Goal: Information Seeking & Learning: Find specific fact

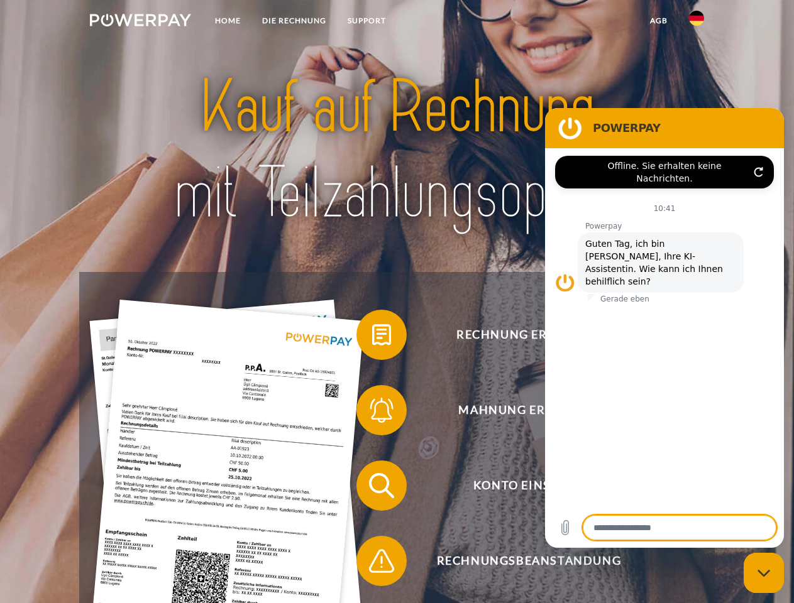
click at [140, 22] on img at bounding box center [140, 20] width 101 height 13
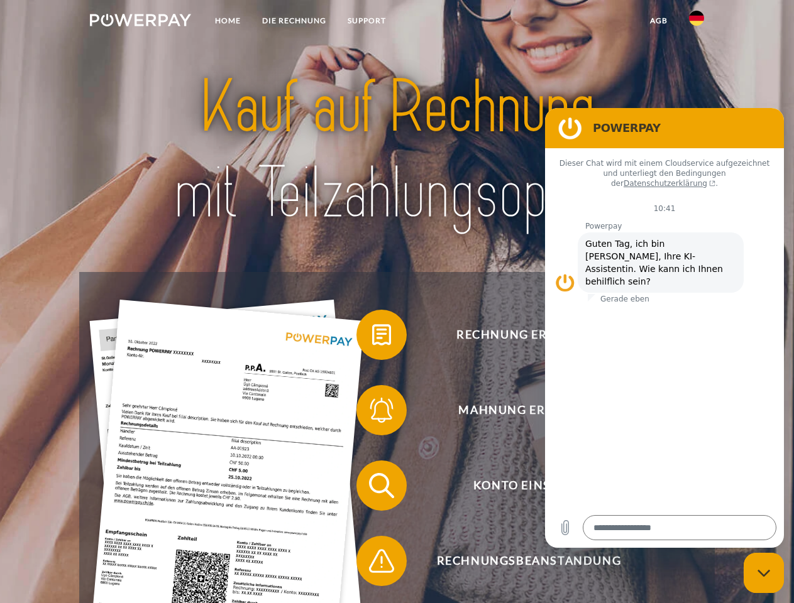
click at [696, 22] on img at bounding box center [696, 18] width 15 height 15
click at [658, 21] on link "agb" at bounding box center [658, 20] width 39 height 23
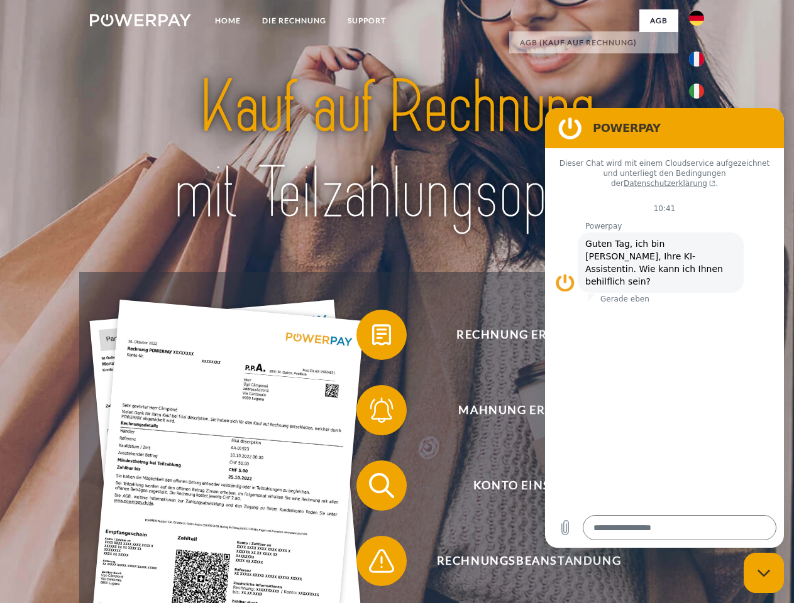
click at [372, 338] on span at bounding box center [362, 335] width 63 height 63
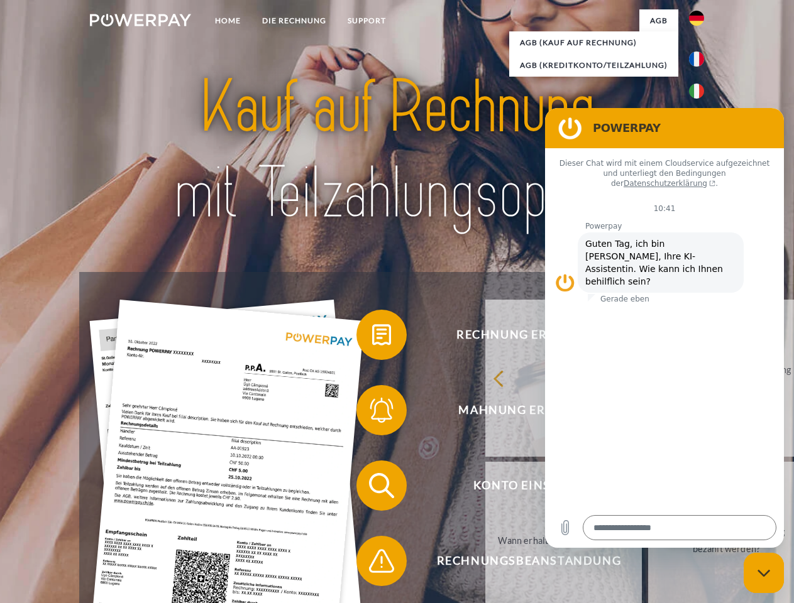
click at [372, 413] on div "Rechnung erhalten? Mahnung erhalten? Konto einsehen" at bounding box center [396, 523] width 635 height 503
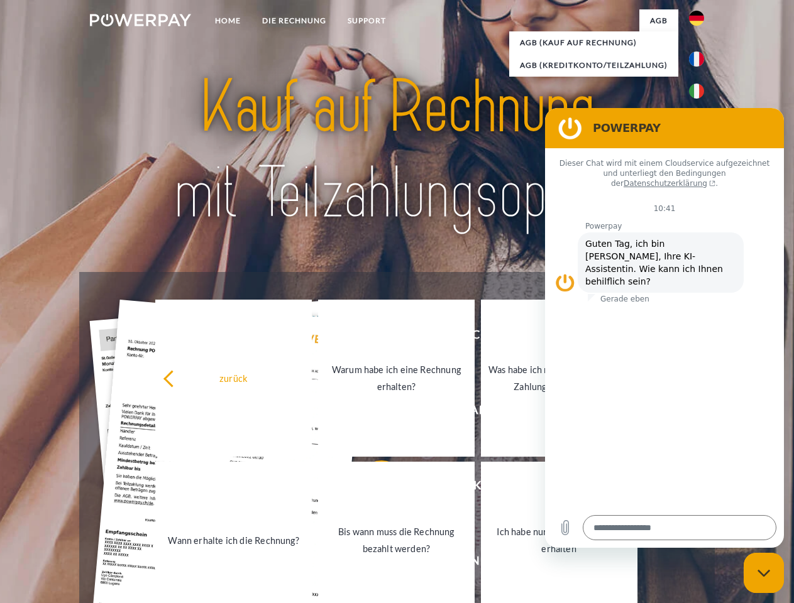
click at [372, 488] on link "Bis wann muss die Rechnung bezahlt werden?" at bounding box center [396, 540] width 157 height 157
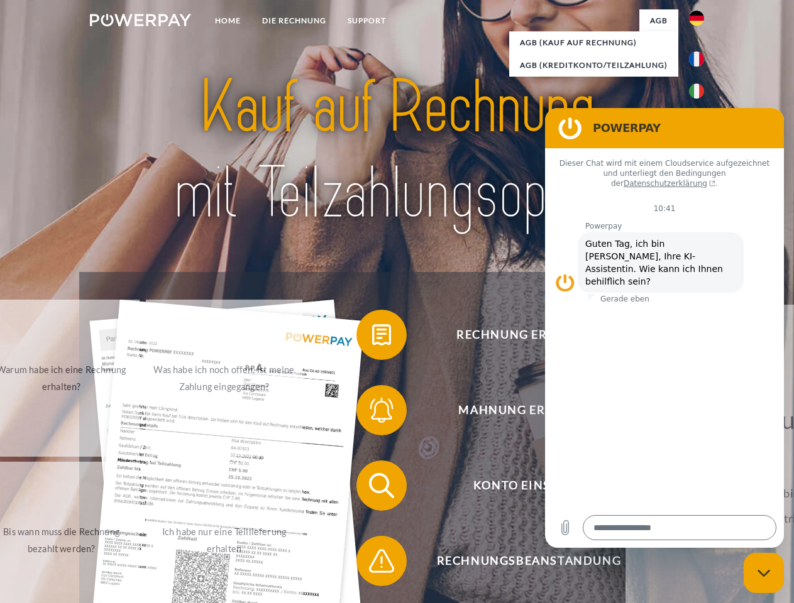
click at [372, 564] on span at bounding box center [362, 561] width 63 height 63
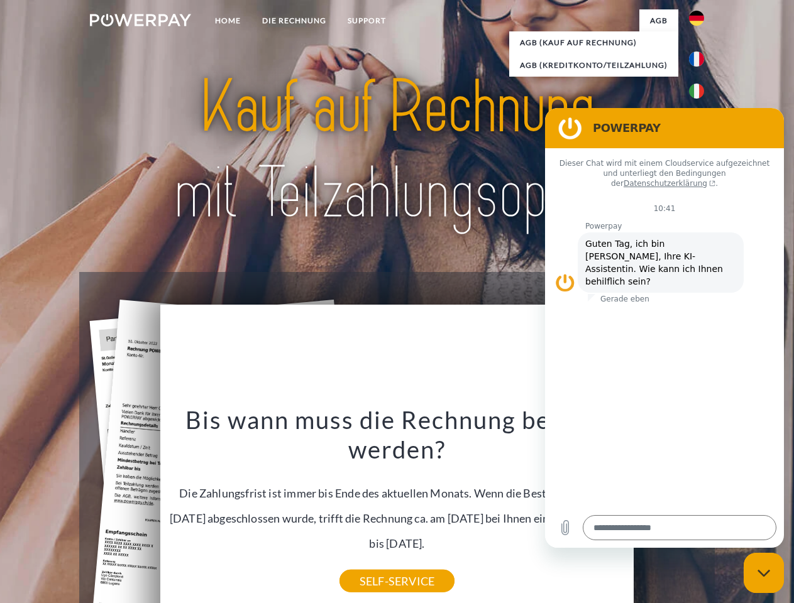
click at [764, 573] on icon "Messaging-Fenster schließen" at bounding box center [763, 573] width 13 height 8
type textarea "*"
